Goal: Information Seeking & Learning: Check status

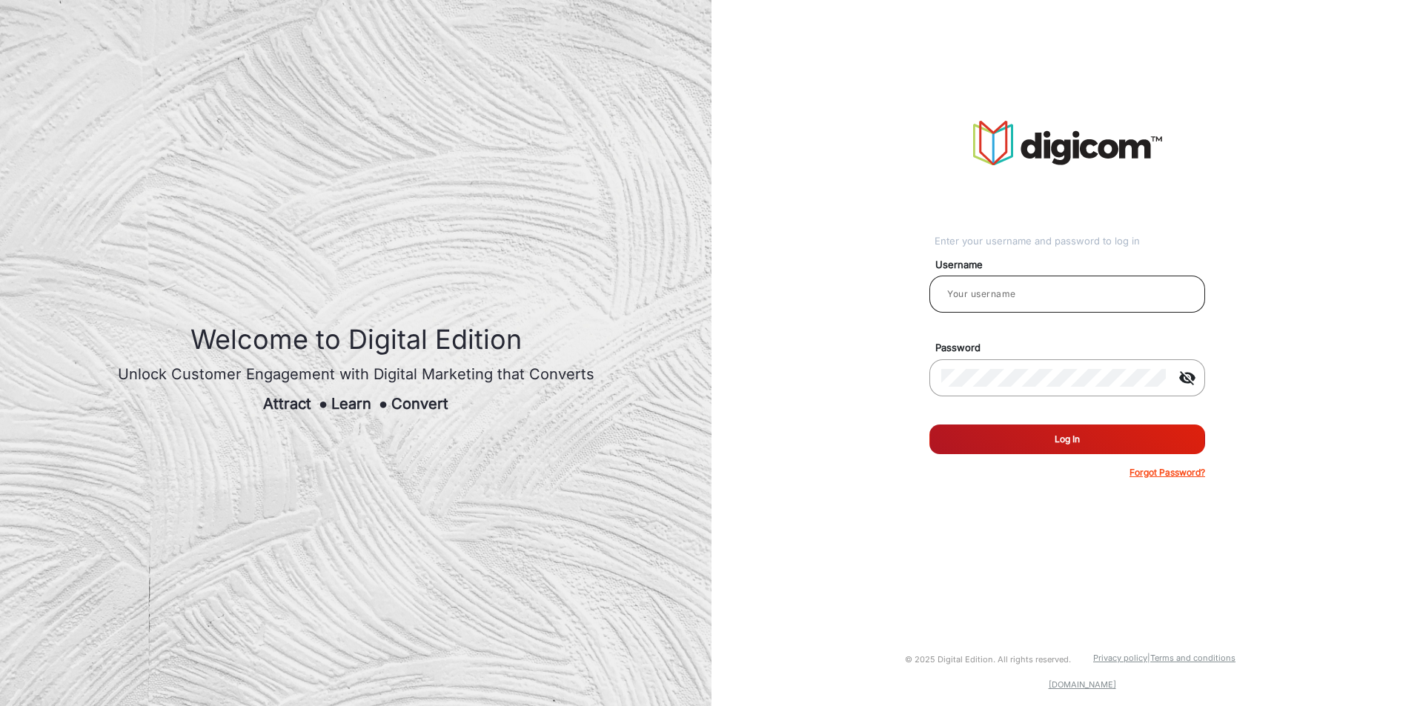
click at [1035, 305] on div at bounding box center [1067, 294] width 252 height 42
click at [1038, 290] on input "email" at bounding box center [1067, 294] width 252 height 18
type input "[PERSON_NAME]"
click at [1093, 456] on form "Username [PERSON_NAME] Password visibility_off Remember me Log In Forgot Passwo…" at bounding box center [1067, 364] width 276 height 230
click at [984, 429] on button "Log In" at bounding box center [1067, 440] width 276 height 30
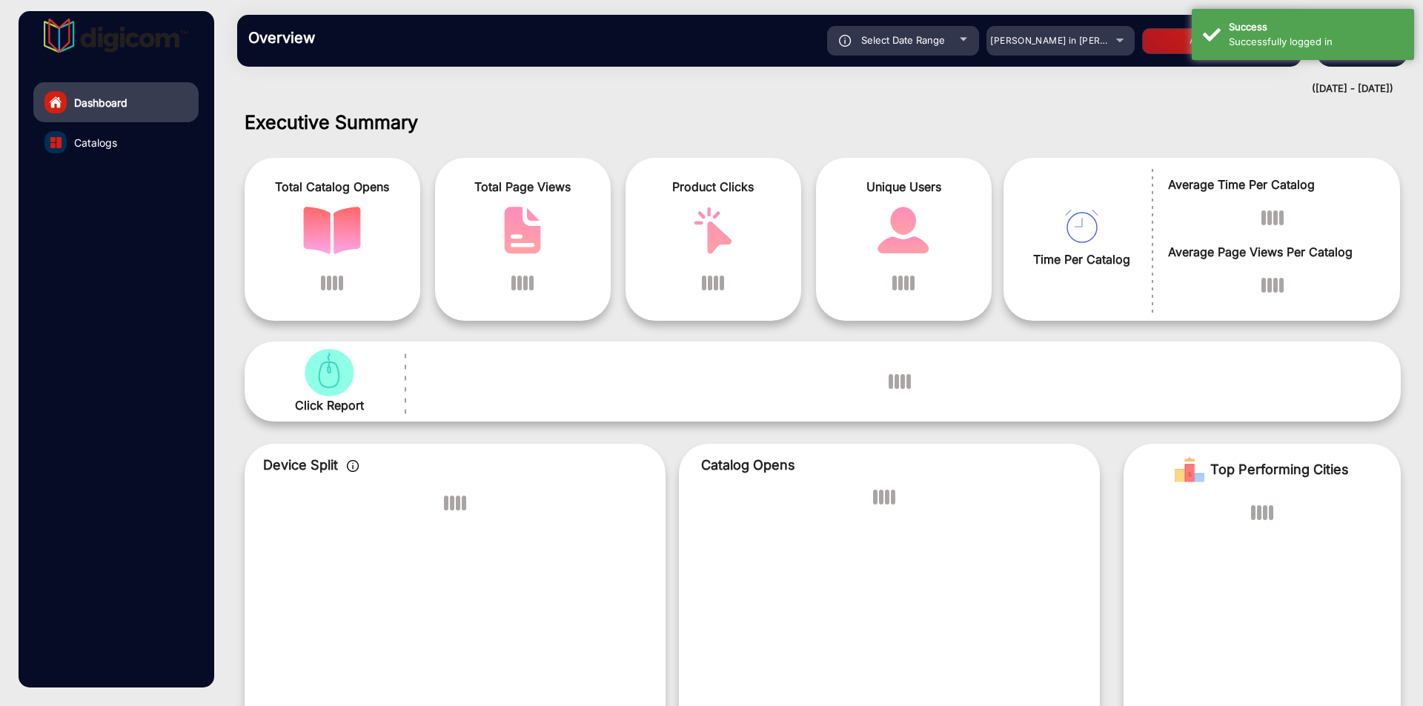
scroll to position [11, 0]
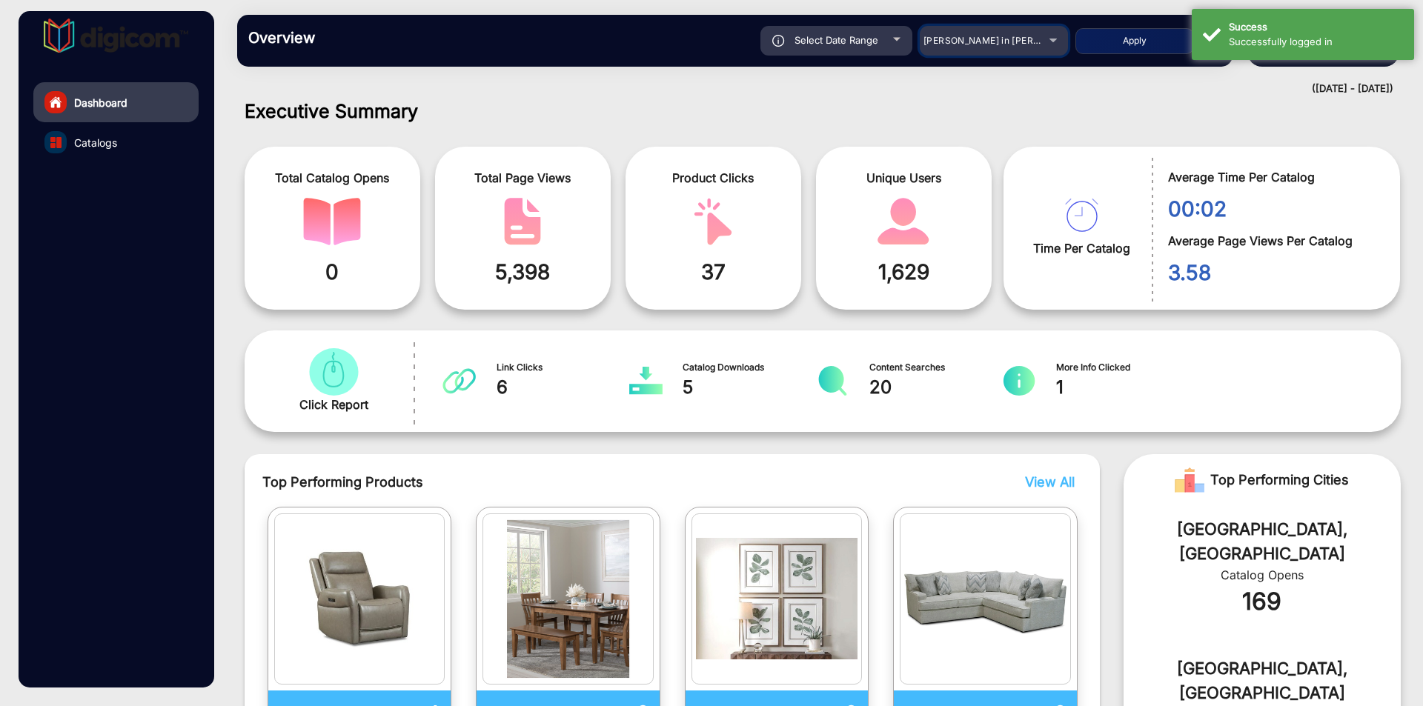
click at [1025, 35] on span "[PERSON_NAME] in [PERSON_NAME]" at bounding box center [1005, 40] width 164 height 11
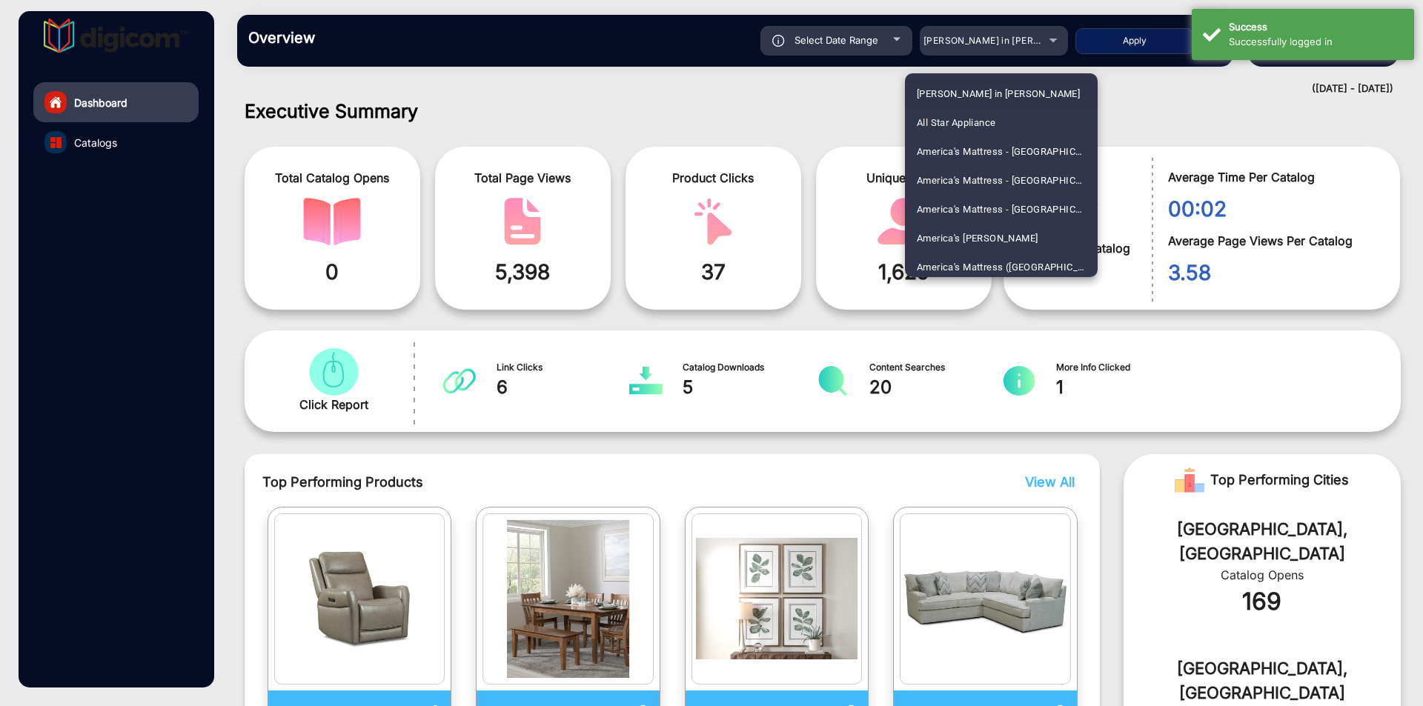
scroll to position [2202, 0]
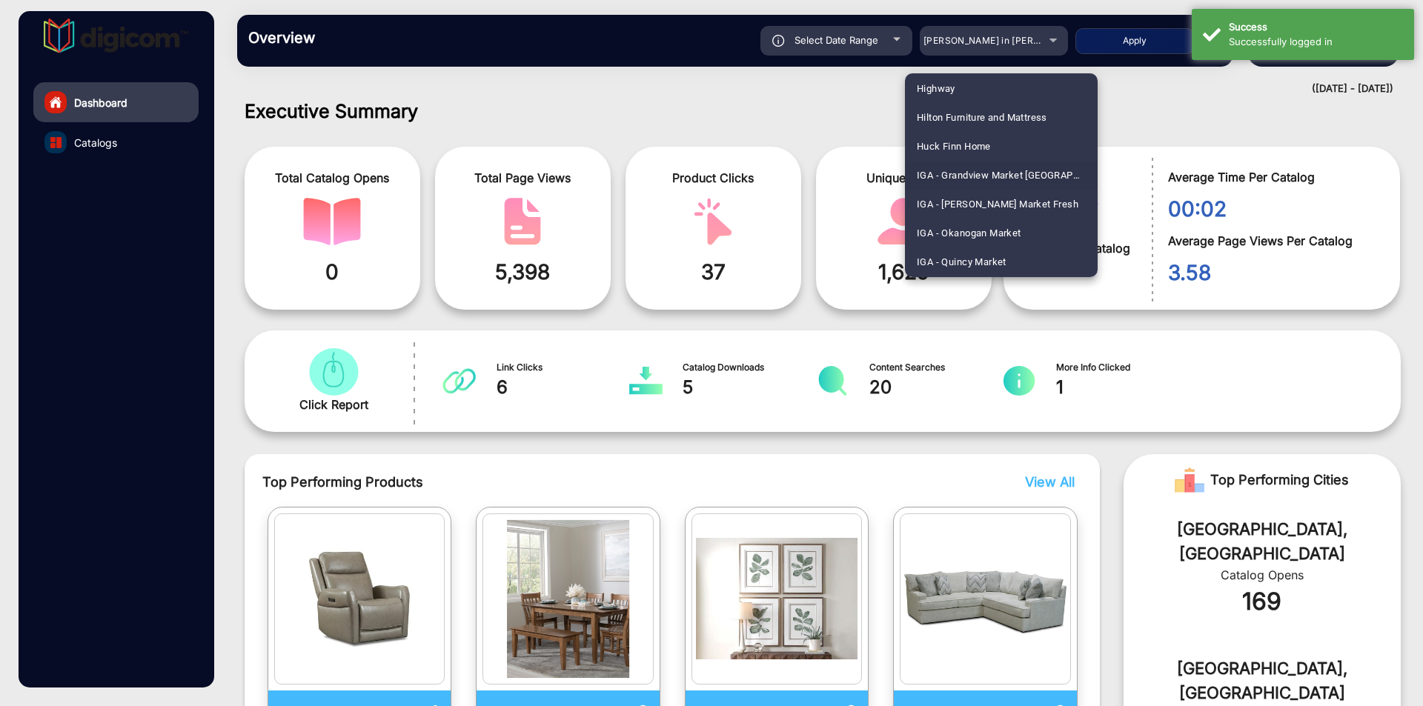
click at [1018, 176] on span "IGA - Grandview Market [GEOGRAPHIC_DATA][PERSON_NAME]" at bounding box center [1001, 175] width 169 height 29
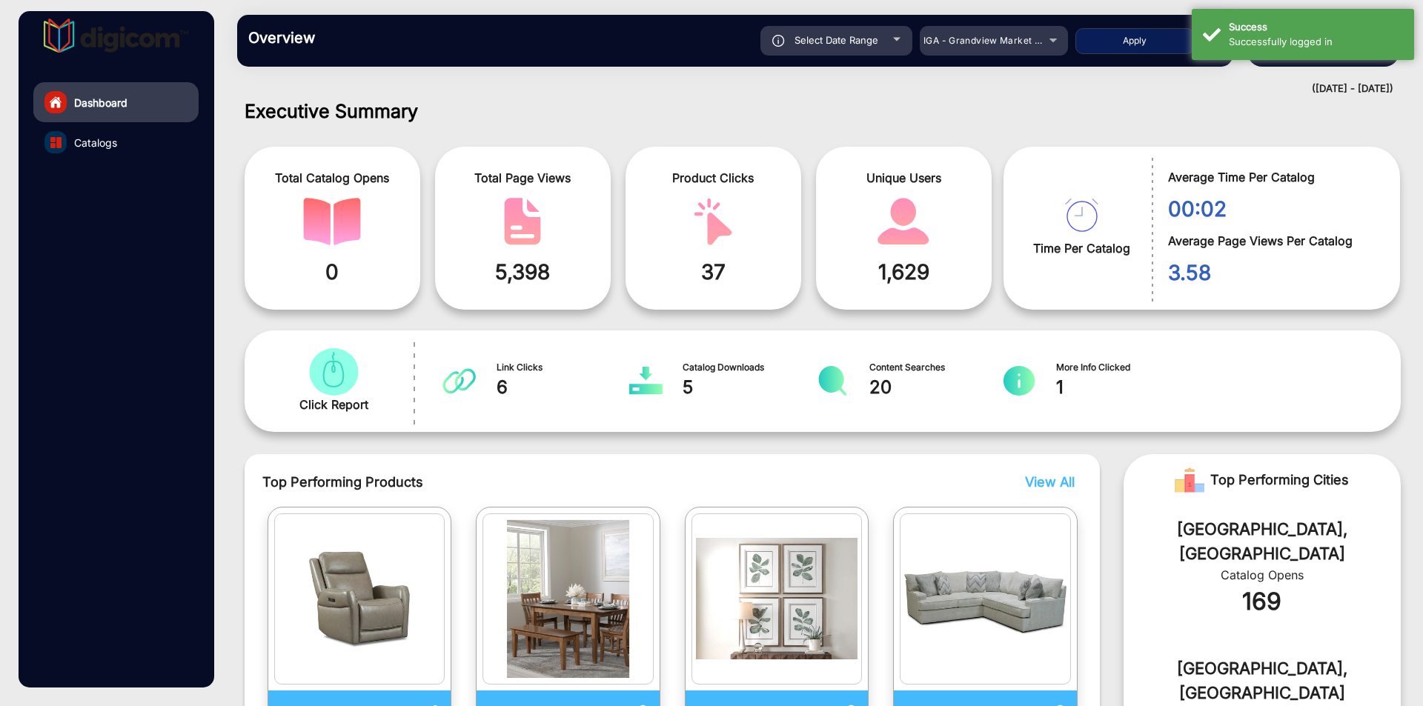
click at [852, 44] on span "Select Date Range" at bounding box center [836, 40] width 84 height 12
type input "[DATE]"
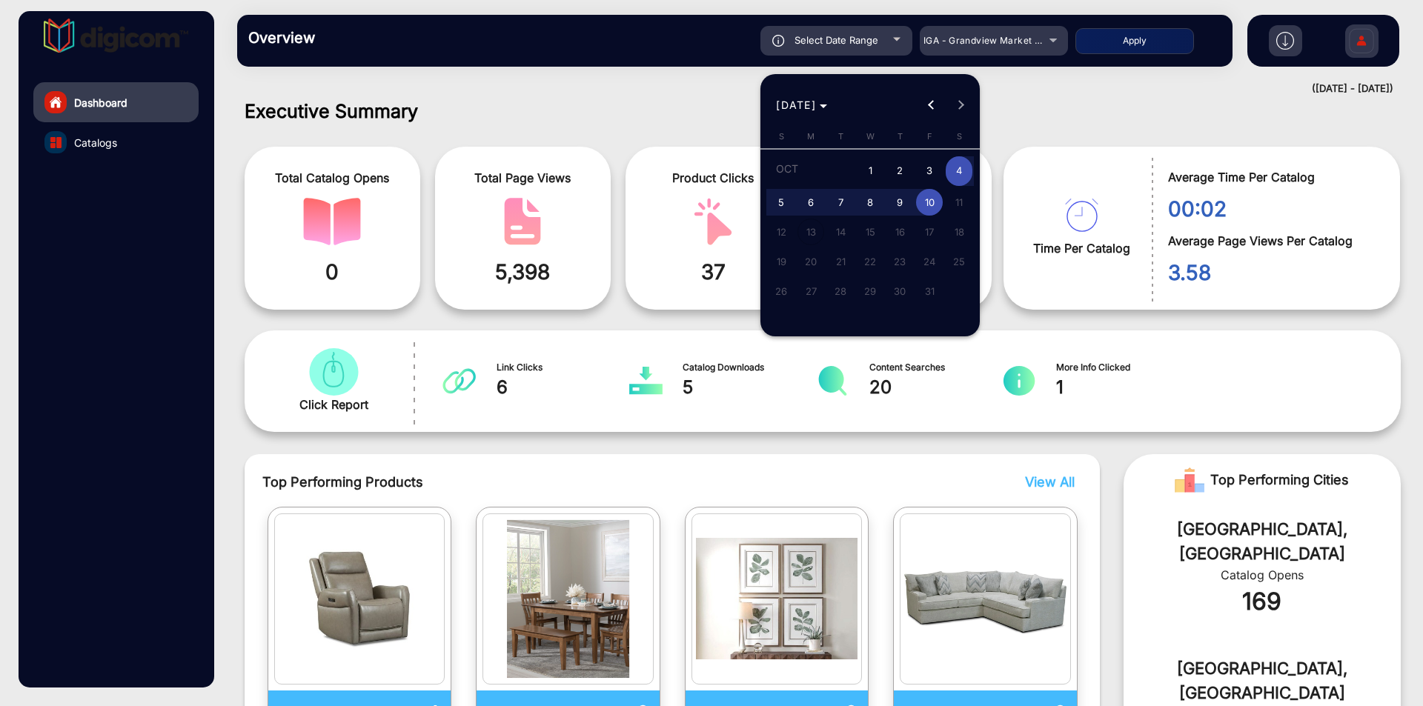
click at [868, 161] on span "1" at bounding box center [870, 171] width 27 height 30
type input "[DATE]"
click at [939, 203] on span "10" at bounding box center [929, 202] width 27 height 27
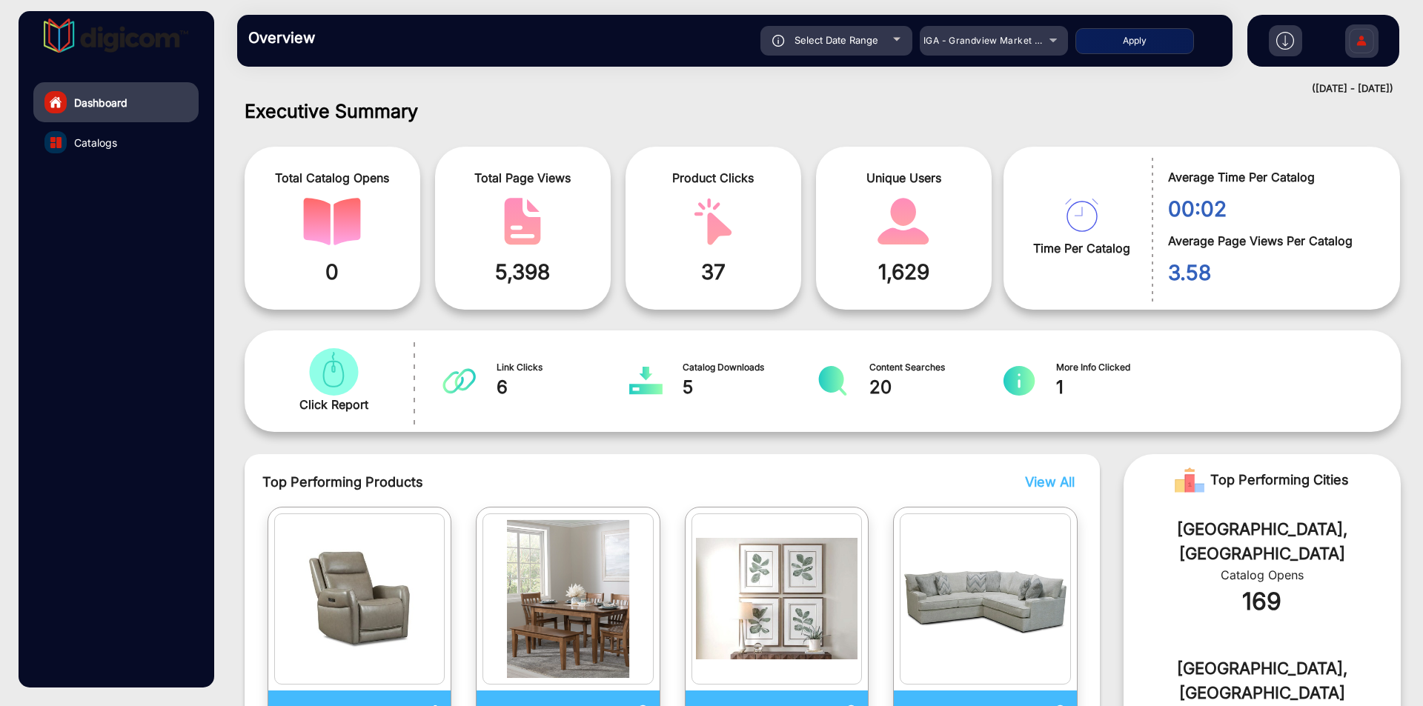
type input "[DATE]"
click at [1134, 41] on button "Apply" at bounding box center [1134, 41] width 119 height 26
type input "[DATE]"
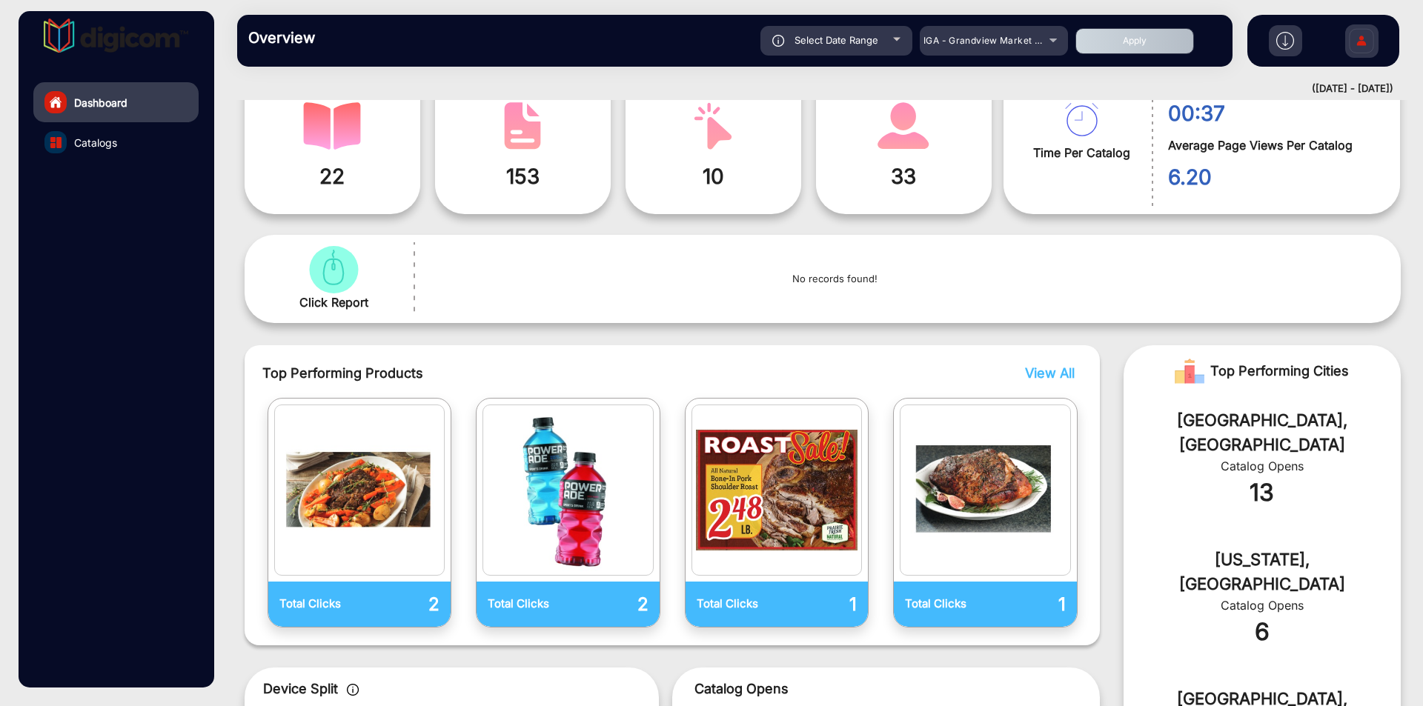
scroll to position [110, 0]
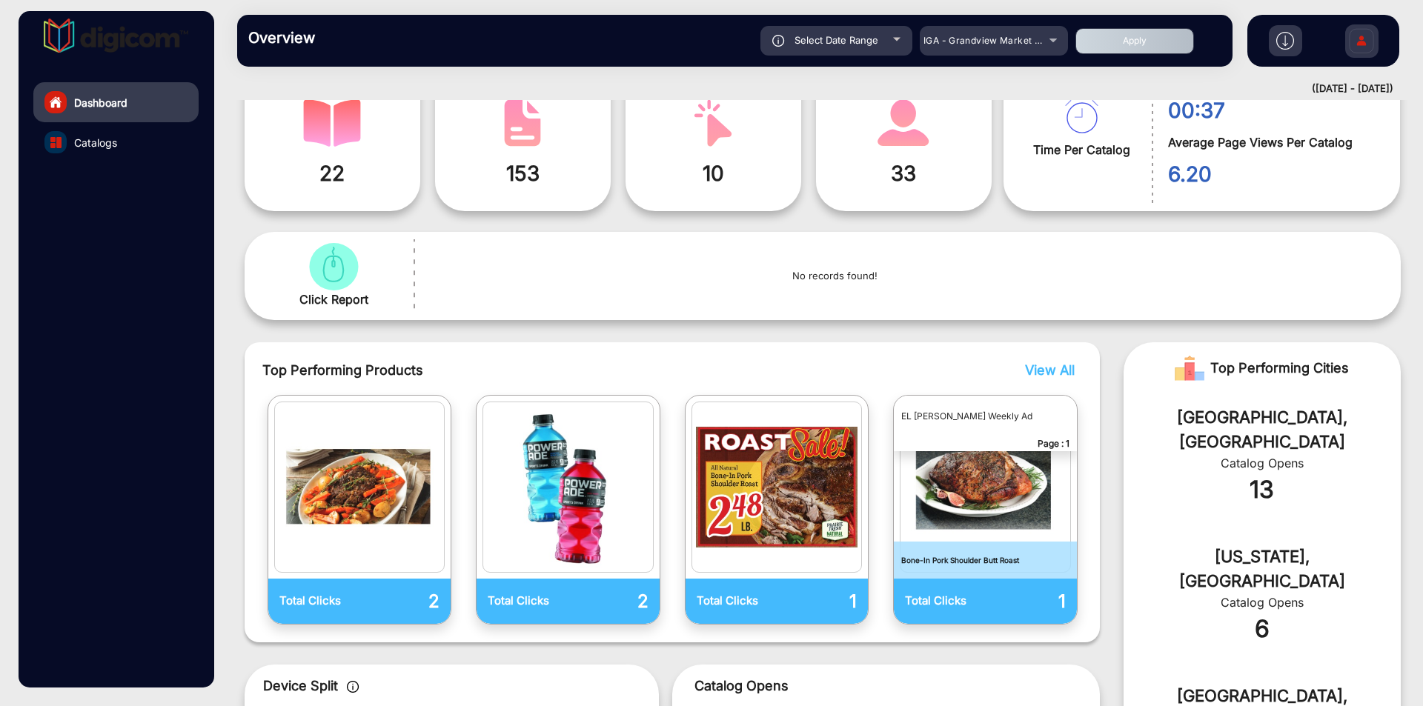
click at [1046, 368] on span "View All" at bounding box center [1050, 370] width 50 height 16
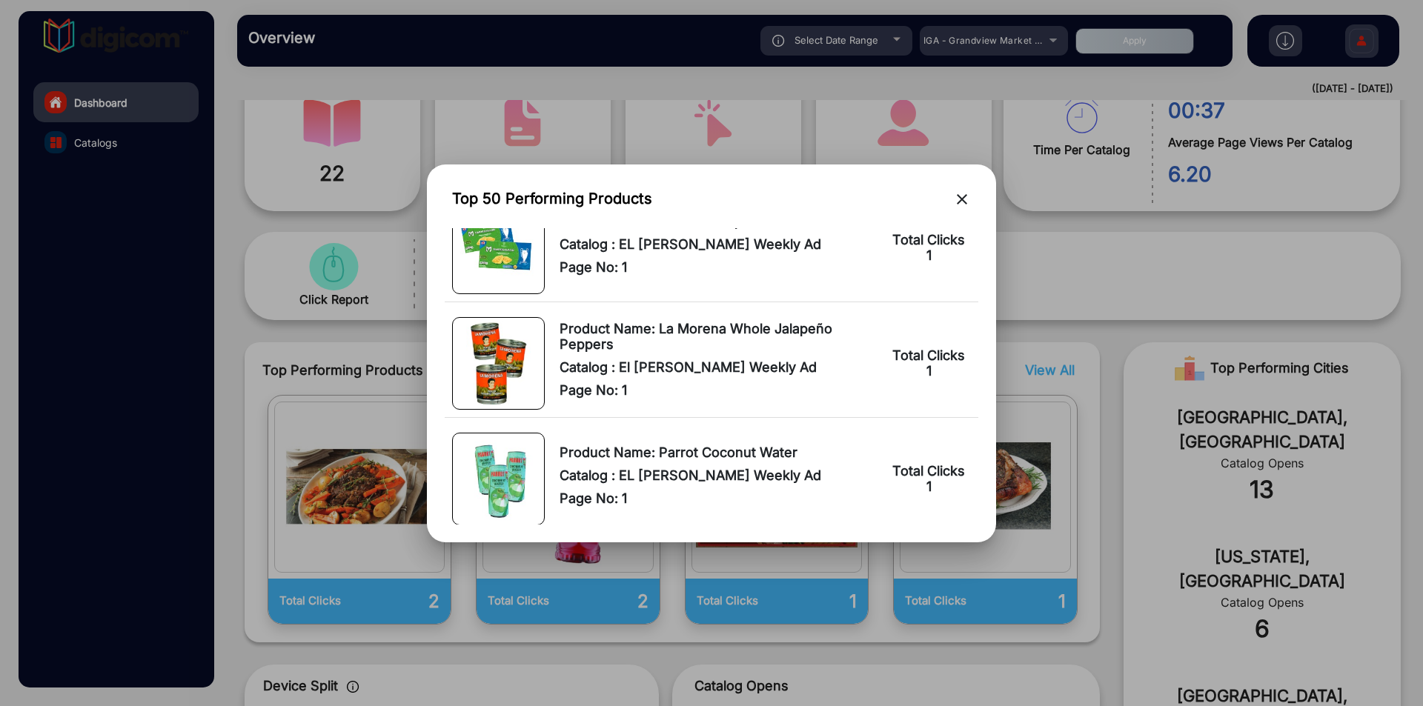
scroll to position [636, 0]
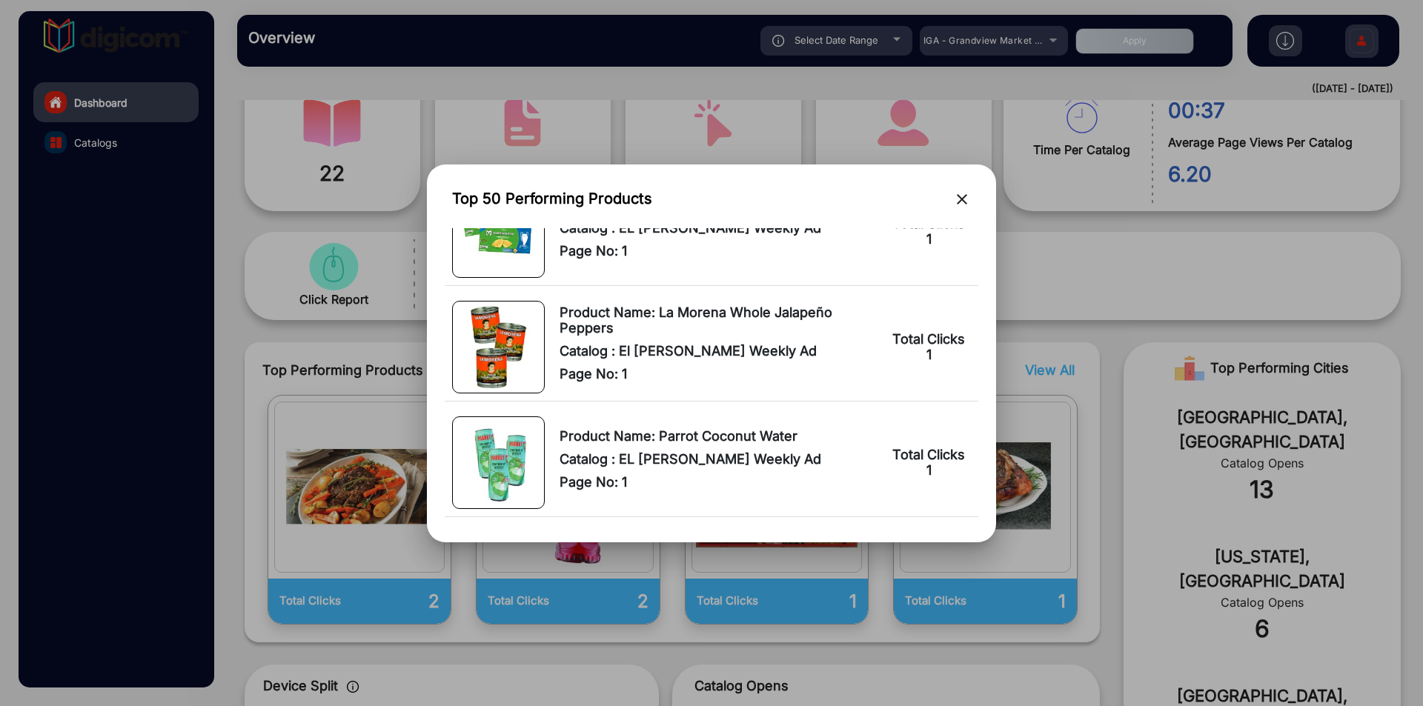
click at [958, 200] on mat-icon "close" at bounding box center [962, 199] width 18 height 18
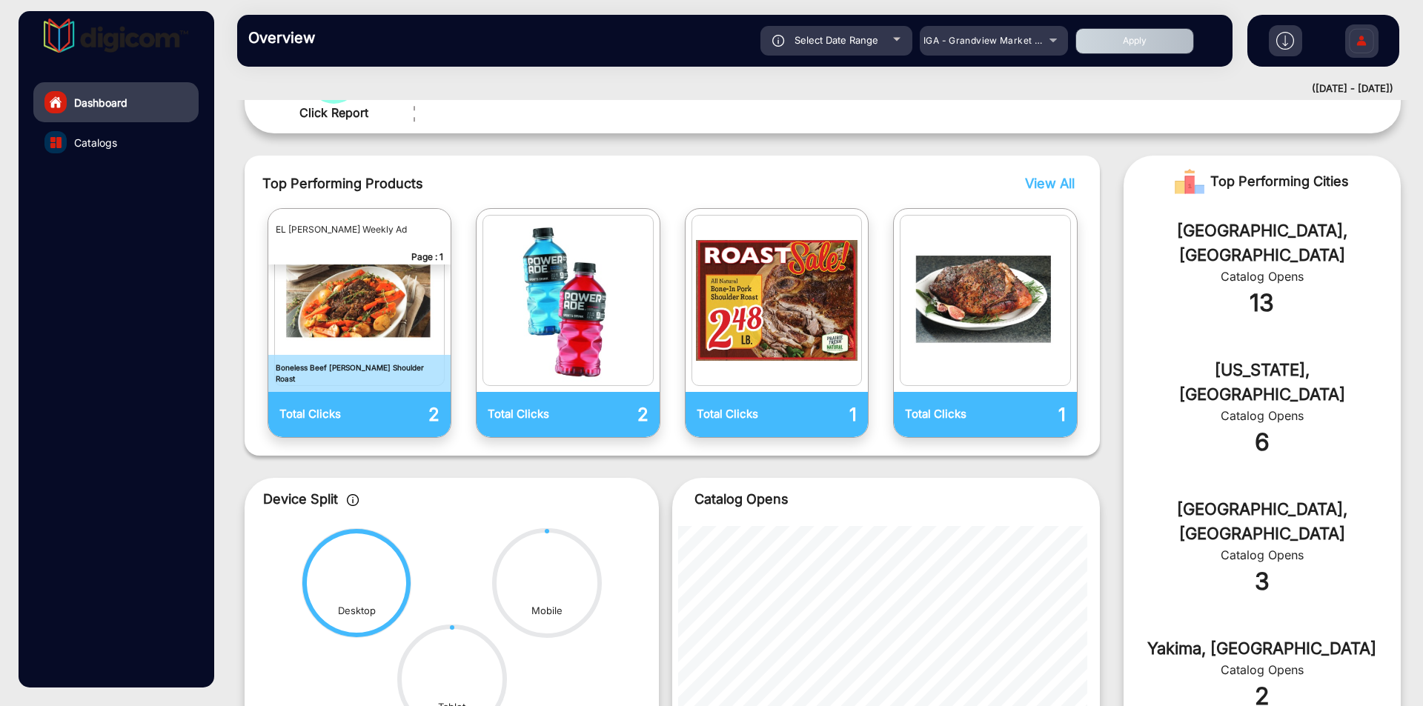
scroll to position [0, 0]
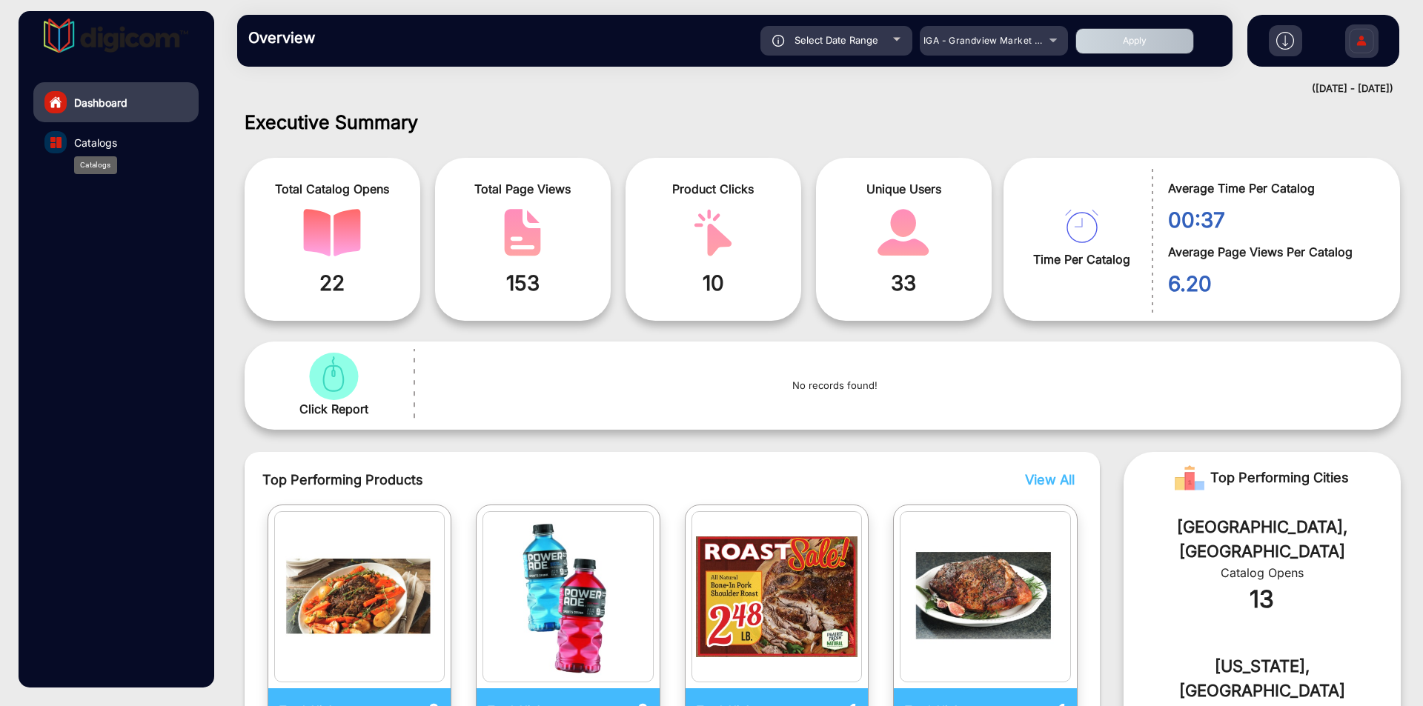
click at [105, 156] on div "Catalogs" at bounding box center [95, 165] width 43 height 18
click at [96, 145] on span "Catalogs" at bounding box center [95, 143] width 43 height 16
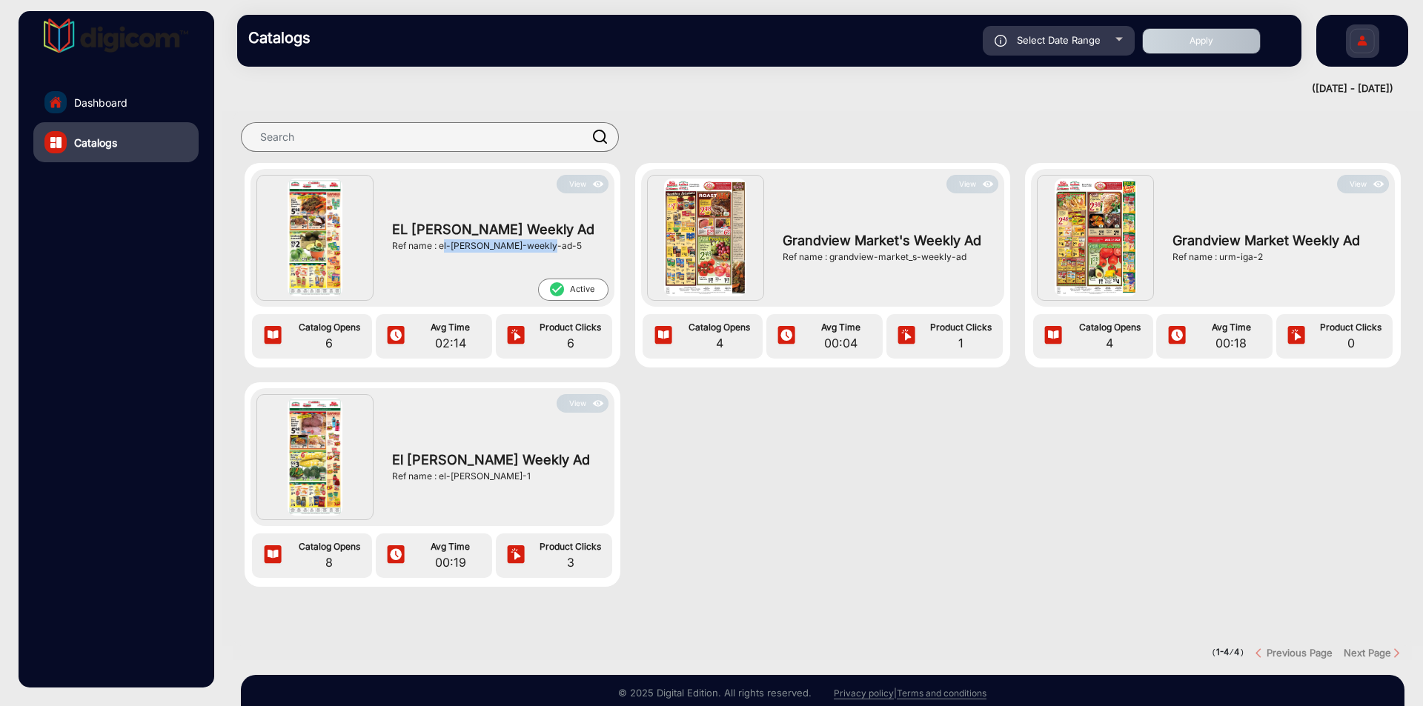
drag, startPoint x: 556, startPoint y: 245, endPoint x: 442, endPoint y: 259, distance: 115.0
click at [442, 259] on div "EL [PERSON_NAME] Weekly Ad Ref name : el-[PERSON_NAME]-weekly-ad-5" at bounding box center [496, 235] width 223 height 85
copy div "el-[PERSON_NAME]-weekly-ad-5"
click at [560, 291] on mat-icon "check_circle" at bounding box center [556, 289] width 16 height 17
click at [574, 247] on div "Ref name : el-[PERSON_NAME]-weekly-ad-5" at bounding box center [496, 245] width 208 height 13
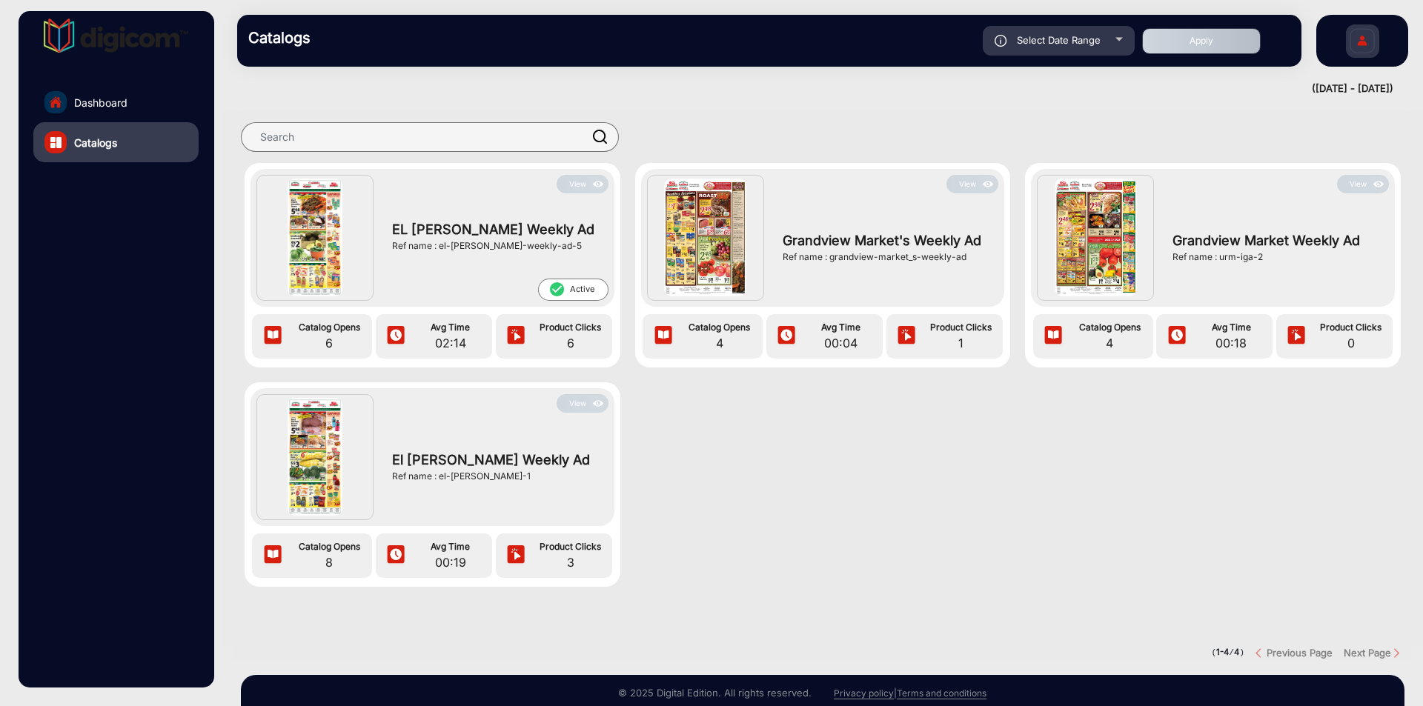
click at [577, 190] on button "View" at bounding box center [583, 184] width 52 height 19
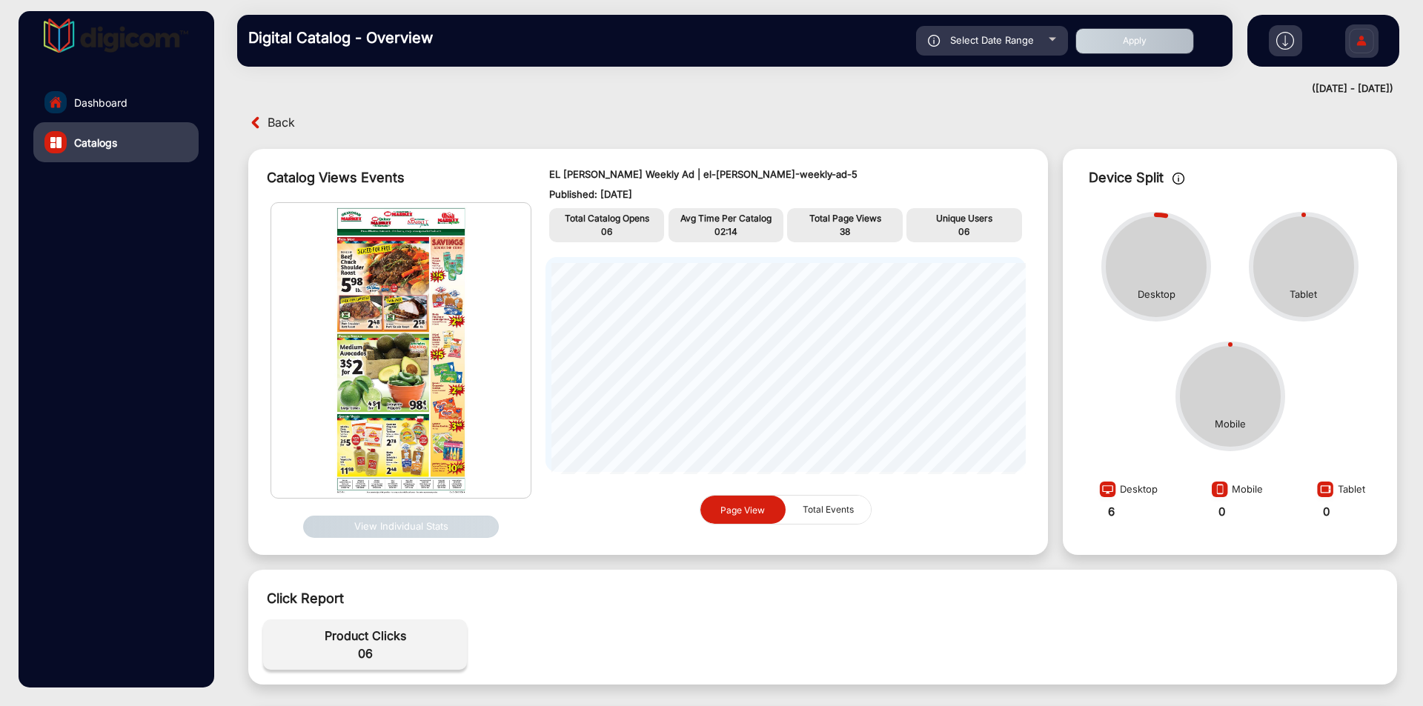
click at [284, 123] on span "Back" at bounding box center [281, 122] width 27 height 23
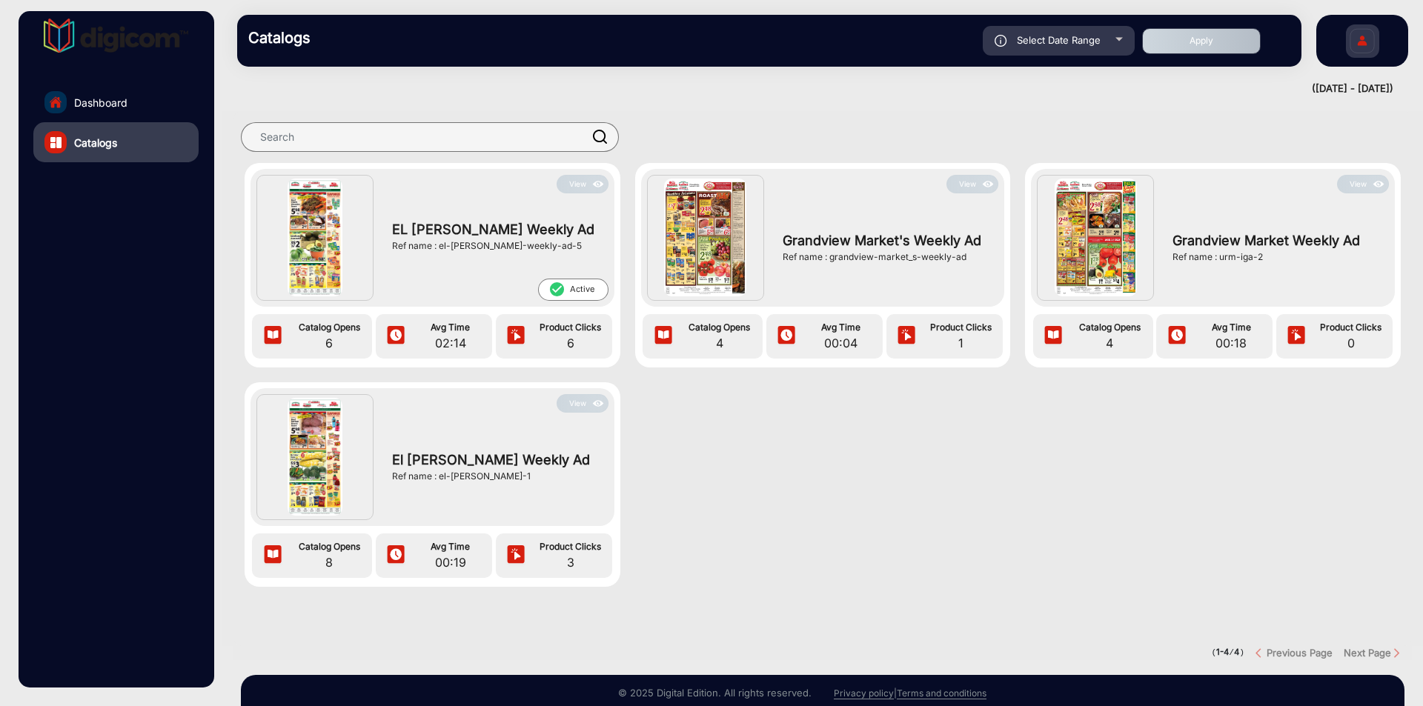
click at [577, 182] on button "View" at bounding box center [583, 184] width 52 height 19
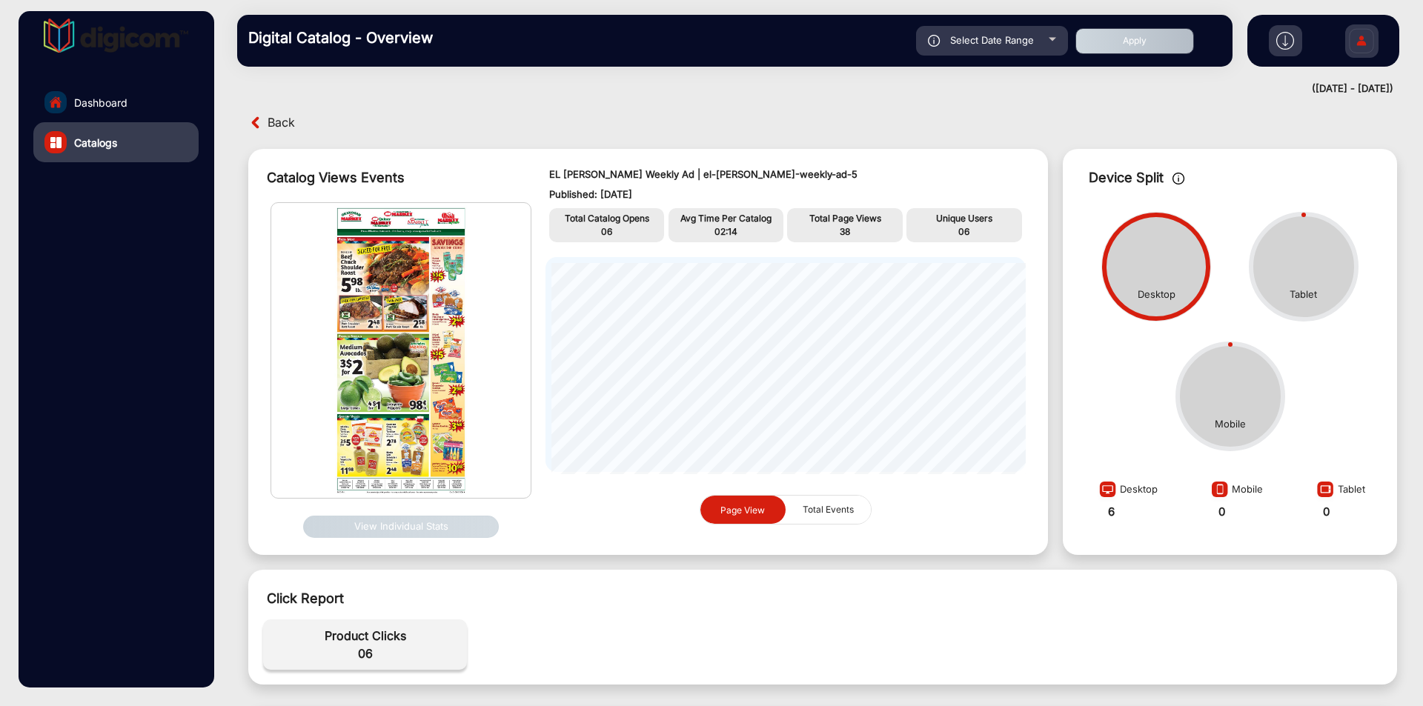
click at [365, 524] on button "View Individual Stats" at bounding box center [401, 527] width 196 height 22
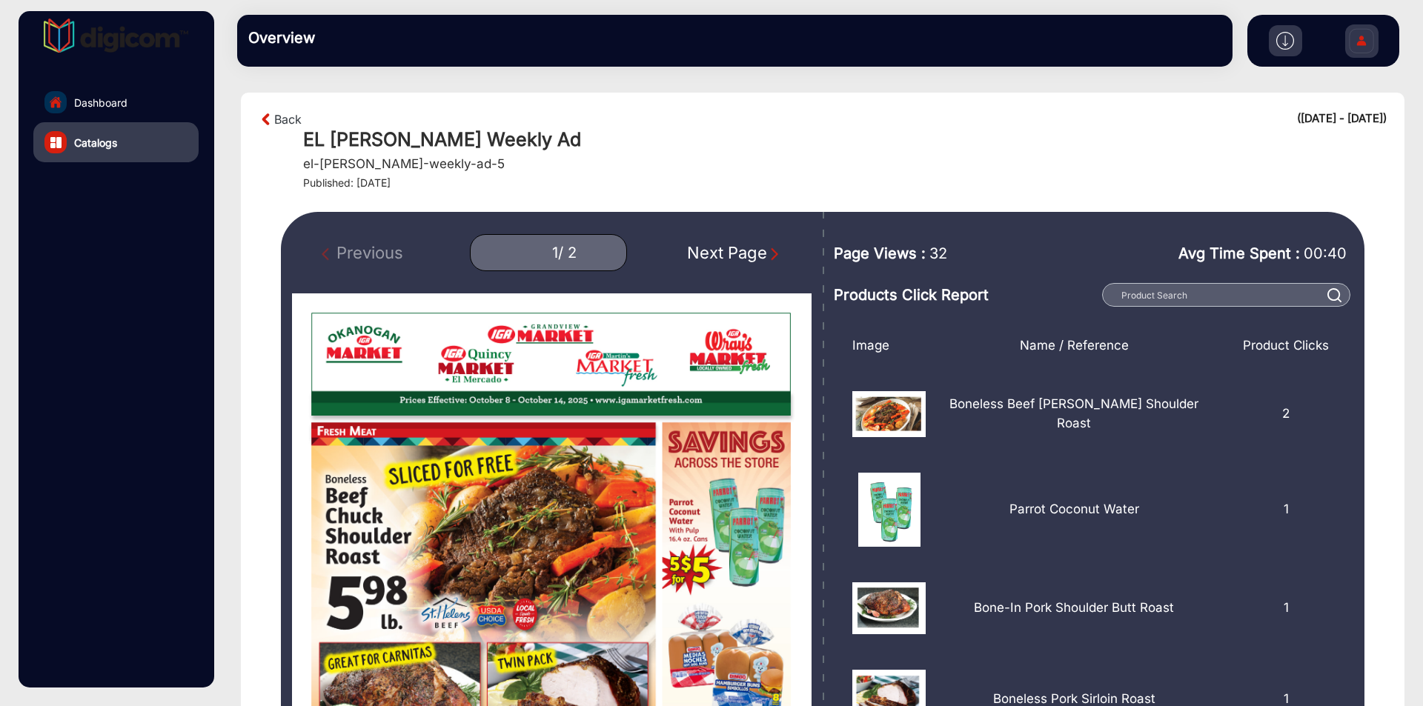
click at [713, 251] on div "Next Page" at bounding box center [734, 253] width 95 height 24
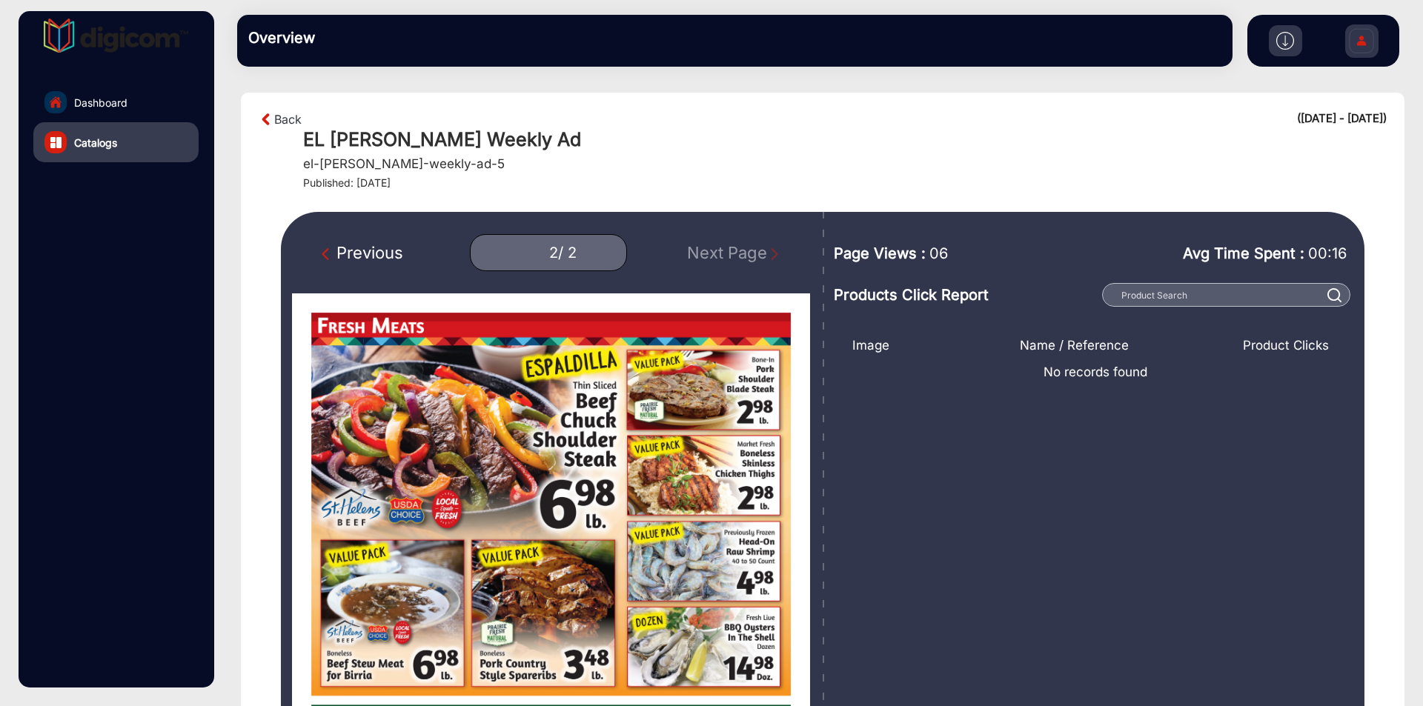
click at [390, 245] on div "Previous" at bounding box center [363, 253] width 82 height 24
type input "1"
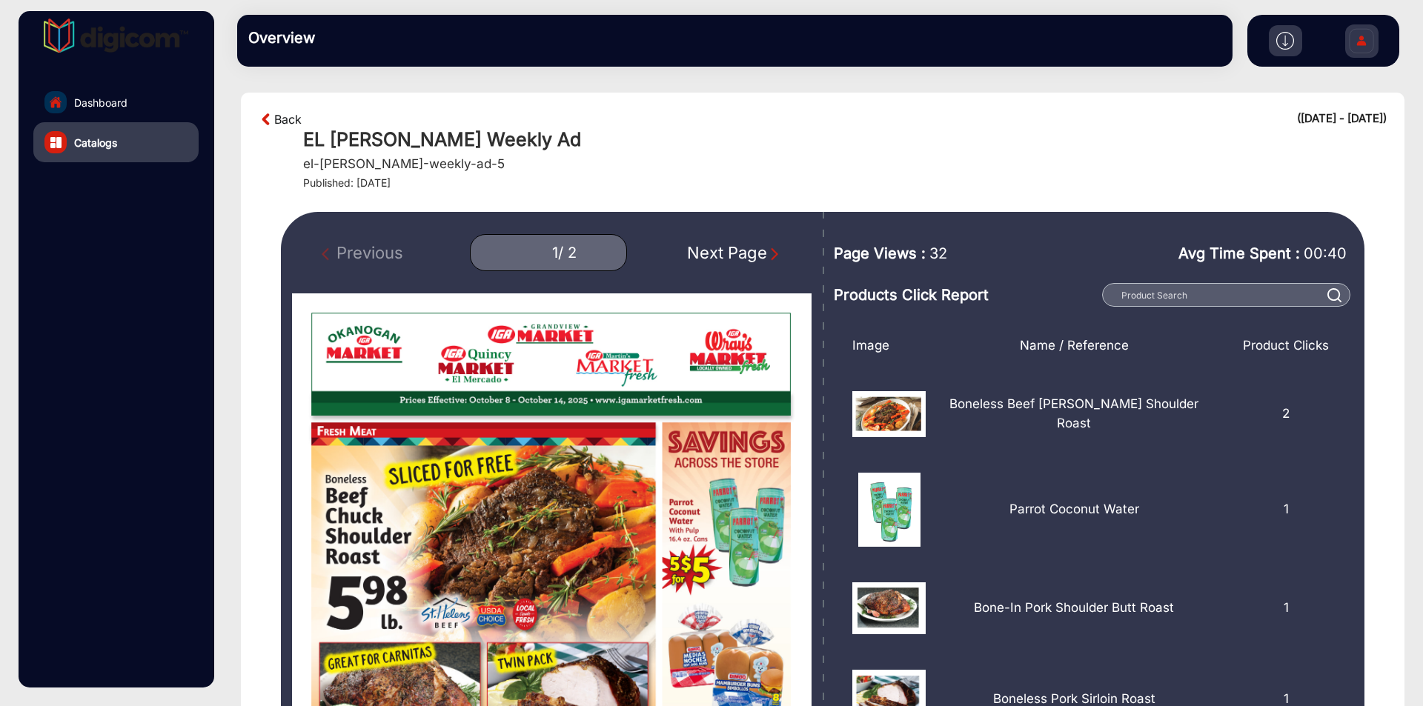
click at [282, 116] on link "Back" at bounding box center [287, 119] width 27 height 18
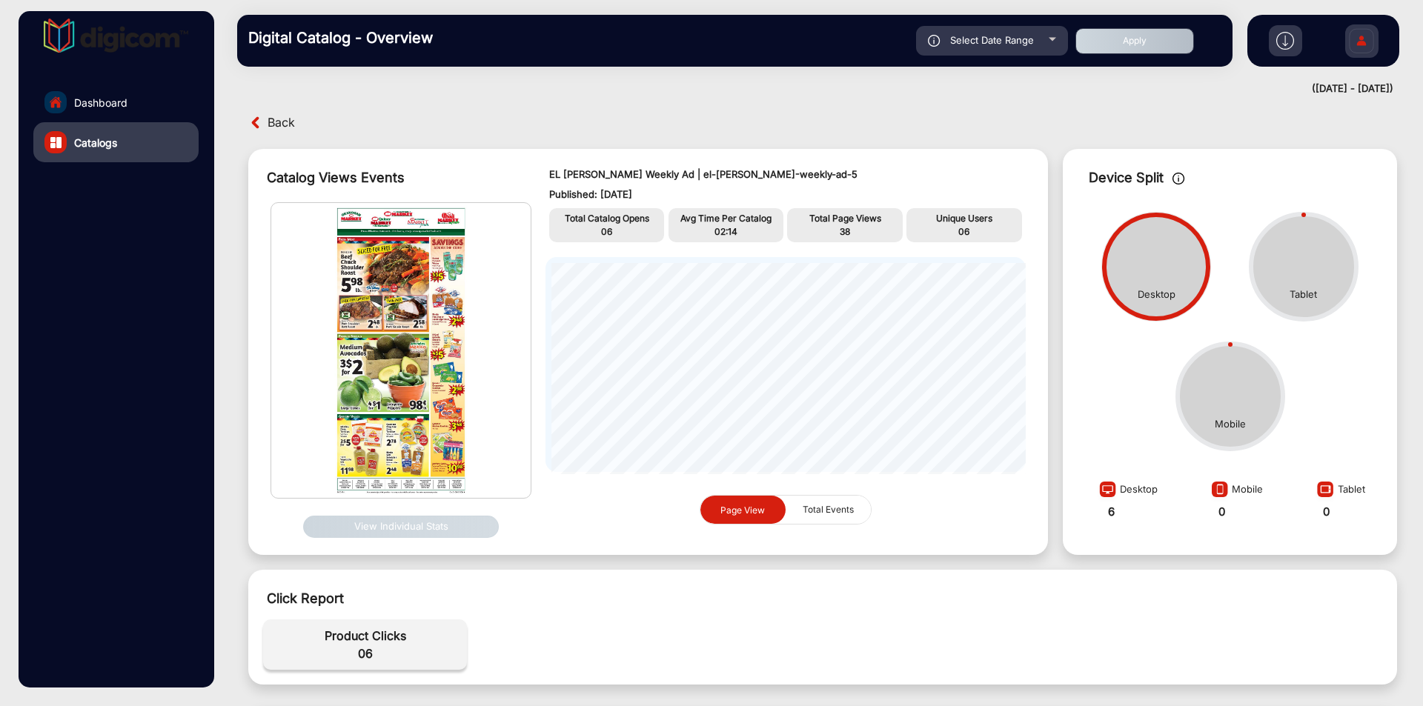
click at [84, 90] on link "Dashboard" at bounding box center [115, 102] width 165 height 40
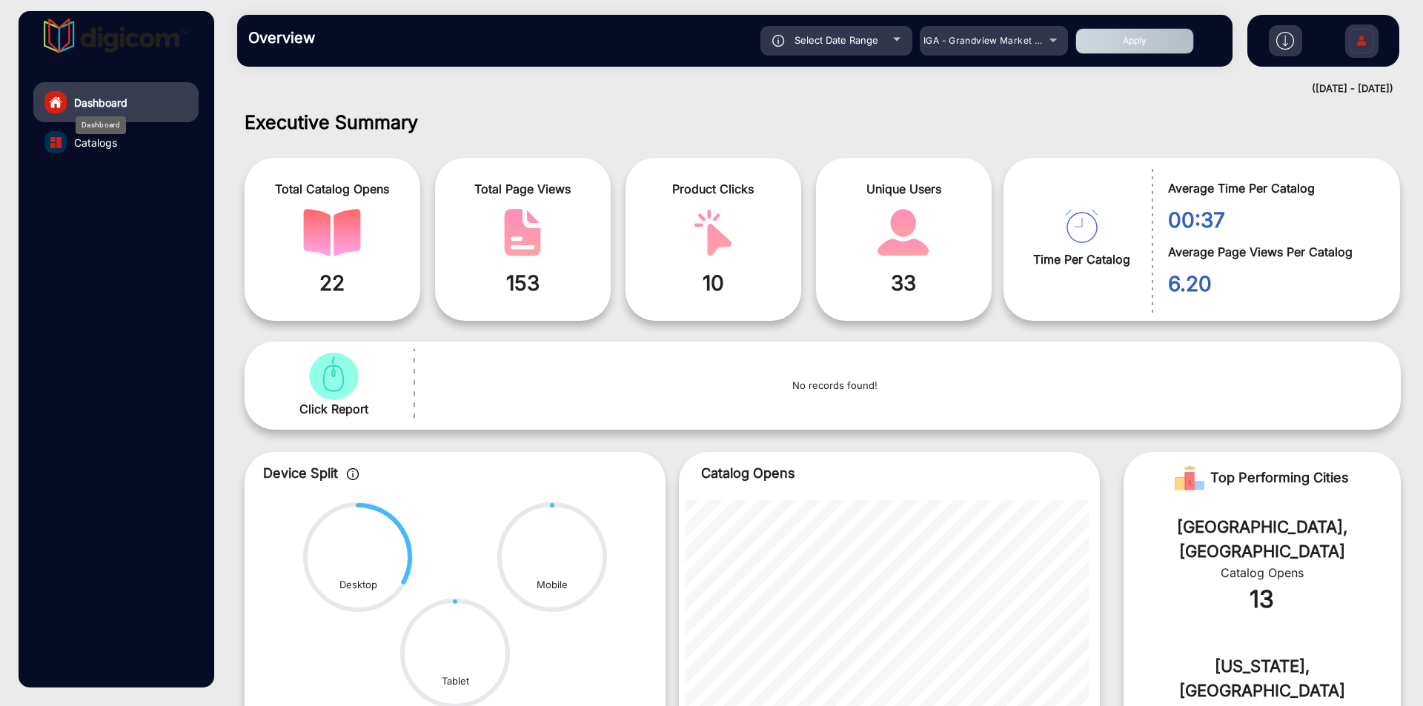
scroll to position [11, 0]
